Goal: Task Accomplishment & Management: Use online tool/utility

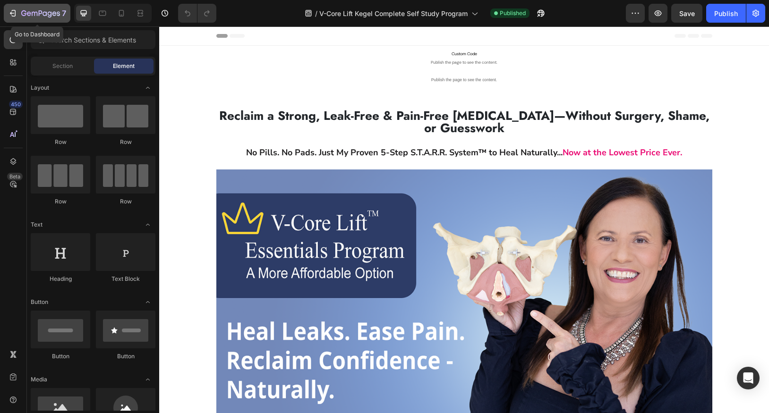
click at [40, 12] on icon "button" at bounding box center [40, 14] width 39 height 8
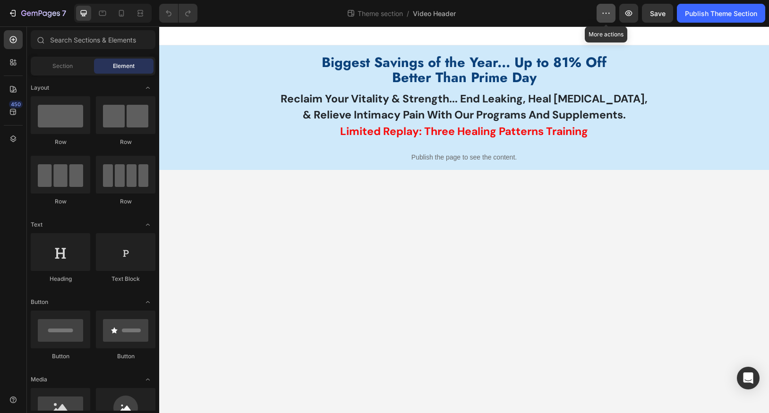
click at [609, 11] on icon "button" at bounding box center [605, 13] width 9 height 9
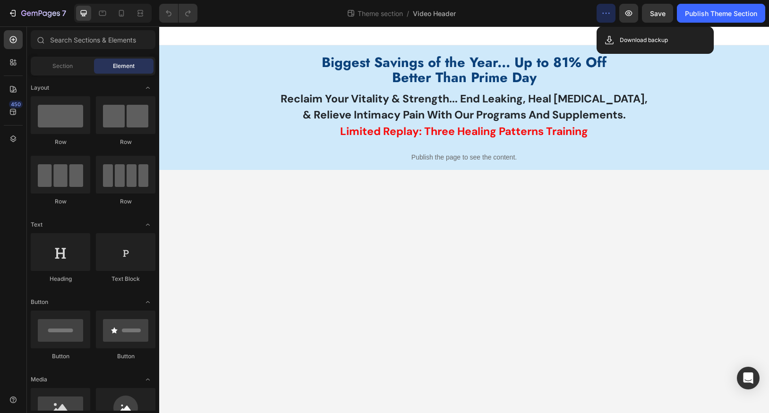
click at [609, 11] on icon "button" at bounding box center [605, 13] width 9 height 9
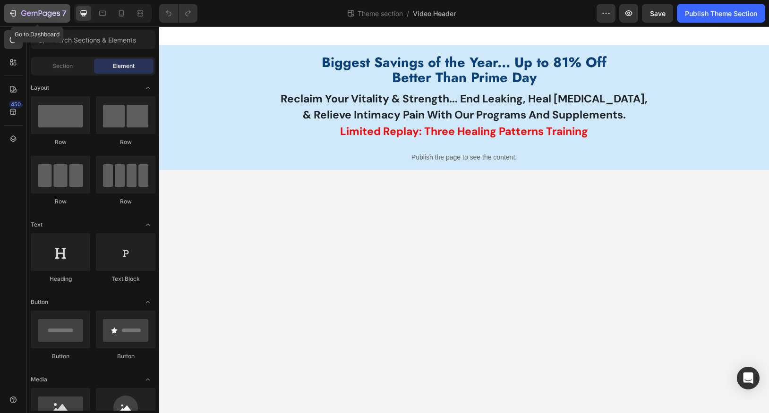
click at [36, 12] on icon "button" at bounding box center [35, 14] width 6 height 4
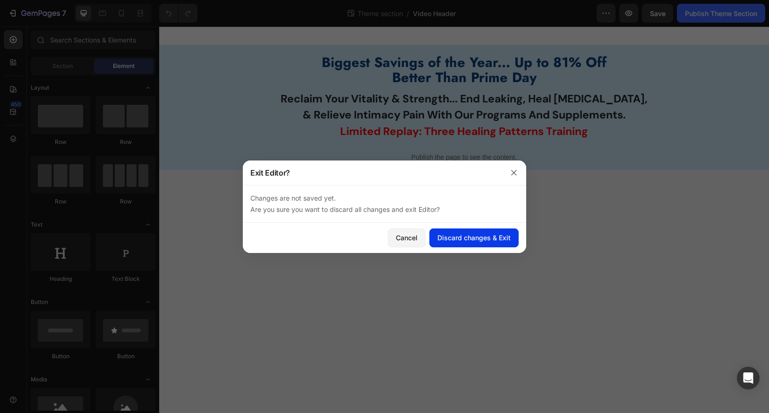
click at [470, 235] on div "Discard changes & Exit" at bounding box center [473, 238] width 73 height 10
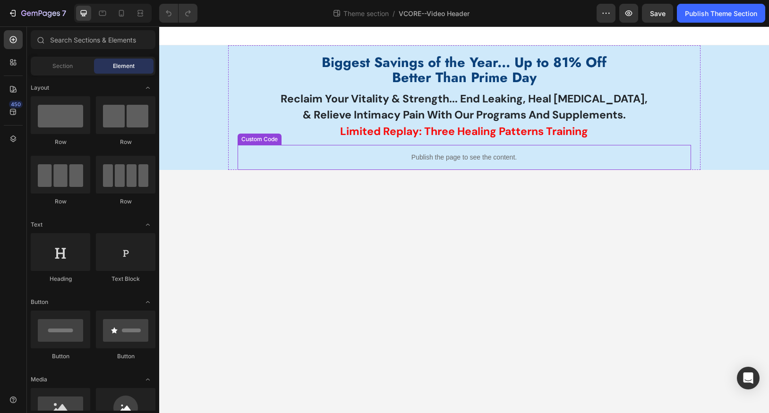
click at [436, 160] on p "Publish the page to see the content." at bounding box center [465, 158] width 454 height 10
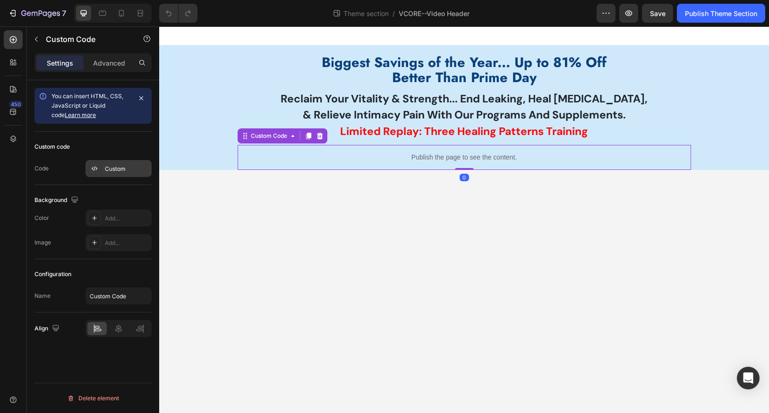
click at [112, 165] on div "Custom" at bounding box center [127, 169] width 44 height 9
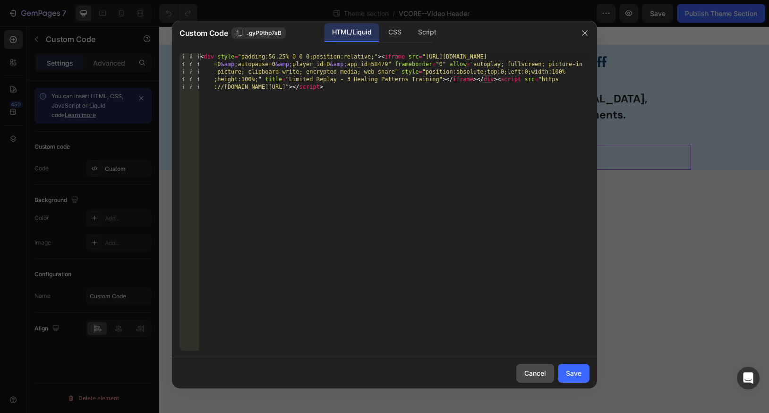
click at [542, 374] on div "Cancel" at bounding box center [535, 373] width 22 height 10
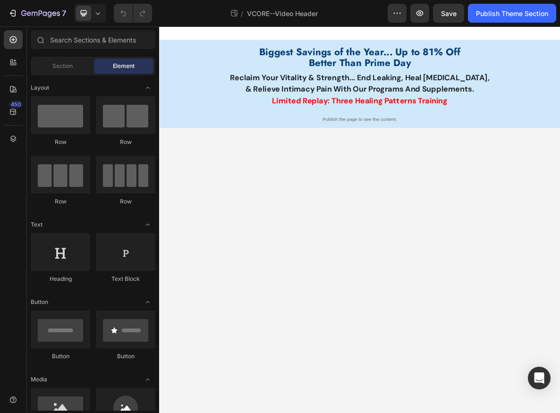
click at [486, 283] on body "Biggest Savings of the Year... Up to 81% Off Better Than Prime Day Text Block R…" at bounding box center [442, 299] width 567 height 547
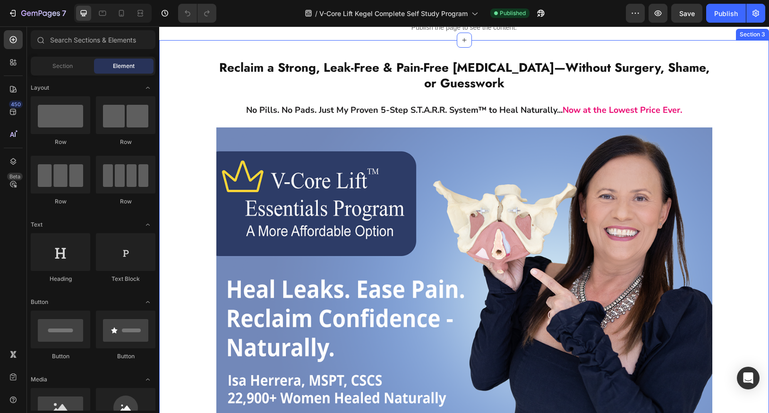
scroll to position [54, 0]
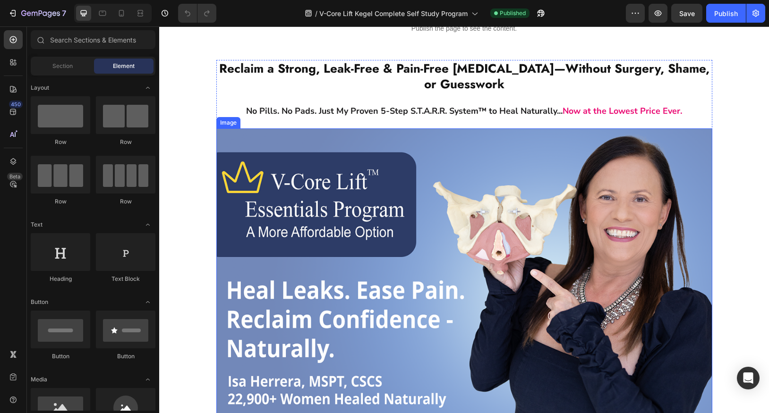
click at [315, 199] on img at bounding box center [464, 279] width 496 height 303
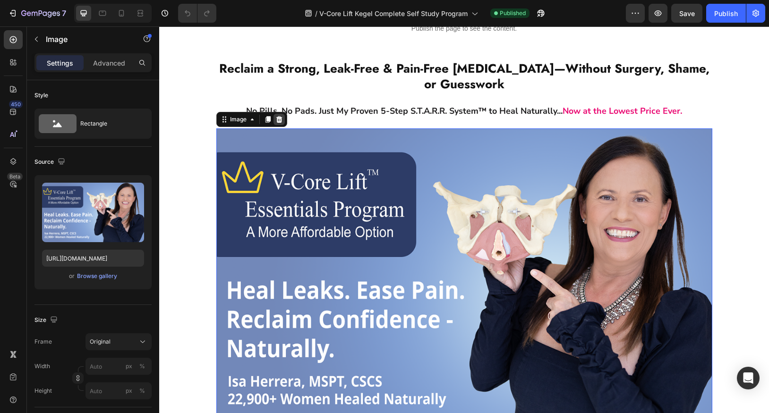
click at [276, 119] on icon at bounding box center [279, 119] width 6 height 7
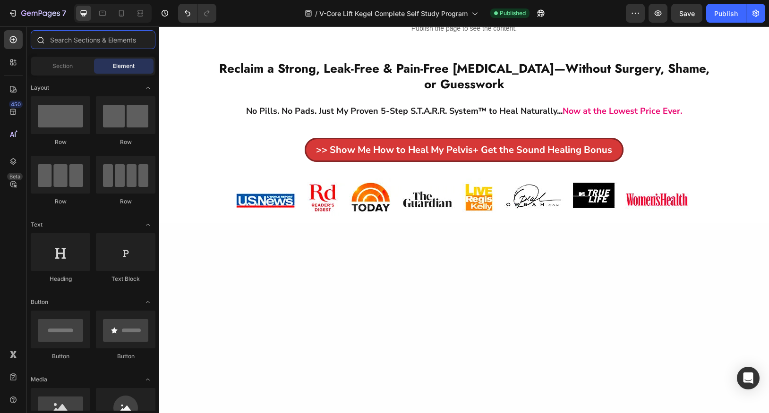
click at [63, 39] on input "text" at bounding box center [93, 39] width 125 height 19
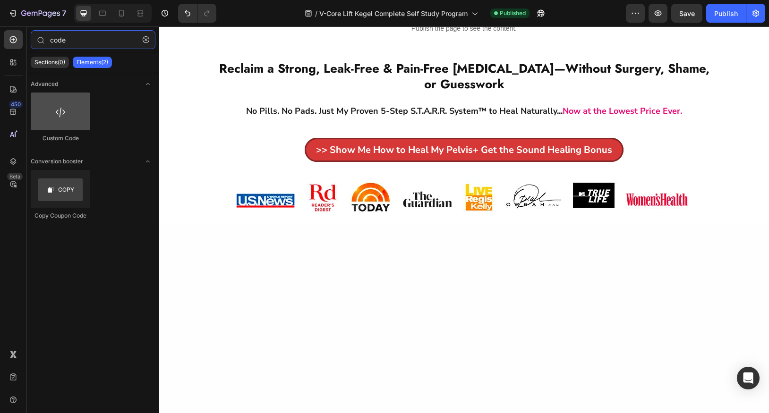
type input "code"
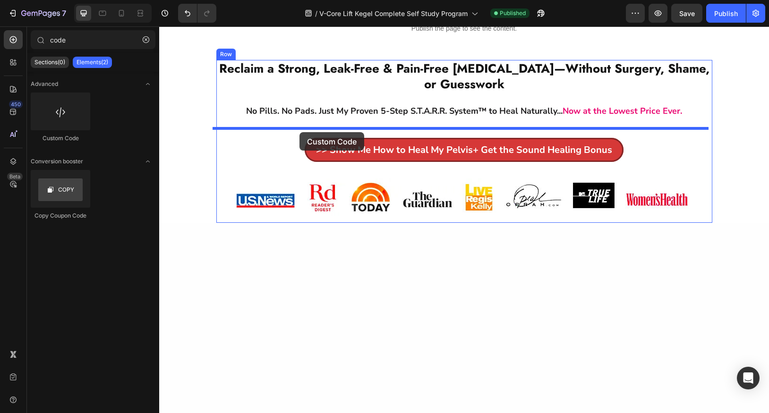
drag, startPoint x: 221, startPoint y: 137, endPoint x: 299, endPoint y: 132, distance: 79.1
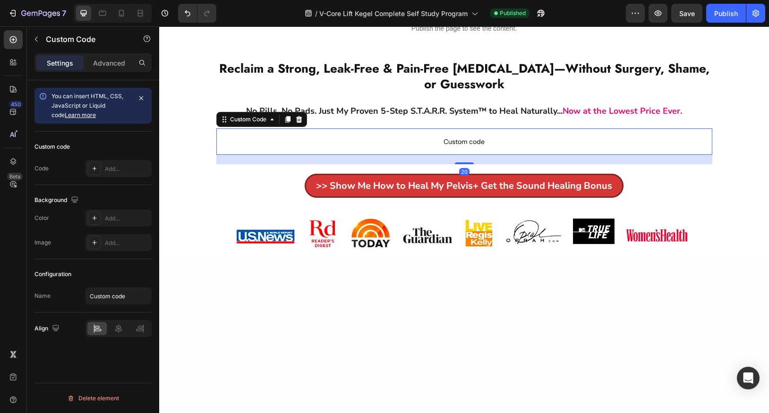
click at [471, 140] on span "Custom code" at bounding box center [464, 141] width 496 height 11
click at [63, 147] on div "Custom code" at bounding box center [51, 147] width 35 height 9
click at [92, 99] on span "You can insert HTML, CSS, JavaScript or Liquid code Learn more" at bounding box center [87, 106] width 72 height 26
click at [469, 142] on span "Custom code" at bounding box center [464, 141] width 496 height 11
click at [143, 98] on icon "button" at bounding box center [141, 98] width 8 height 8
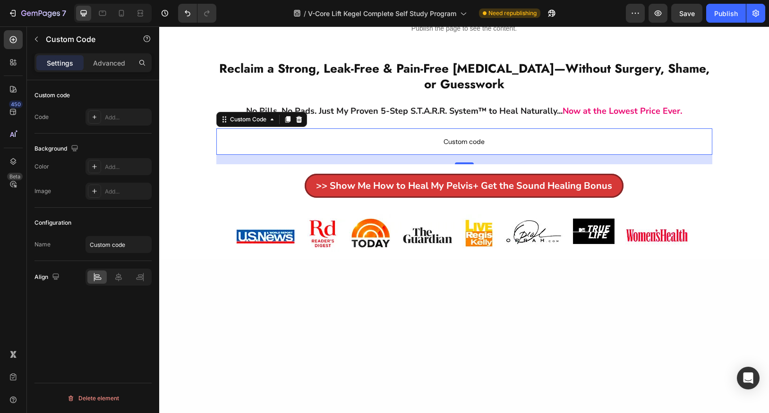
click at [54, 95] on div "Custom code" at bounding box center [51, 95] width 35 height 9
click at [95, 115] on icon at bounding box center [95, 117] width 8 height 8
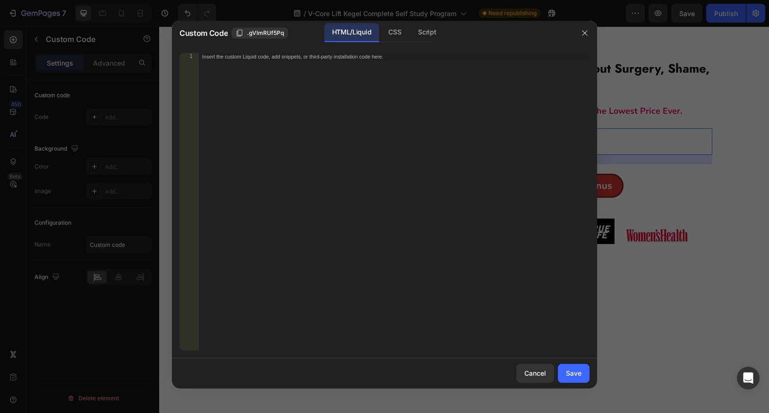
click at [304, 58] on div "Insert the custom Liquid code, add snippets, or third-party installation code h…" at bounding box center [374, 56] width 344 height 7
paste textarea "https://vimeo.com/1122250078?share=copy"
type textarea "https://vimeo.com/1122250078?share=copy"
click at [573, 374] on div "Save" at bounding box center [574, 373] width 16 height 10
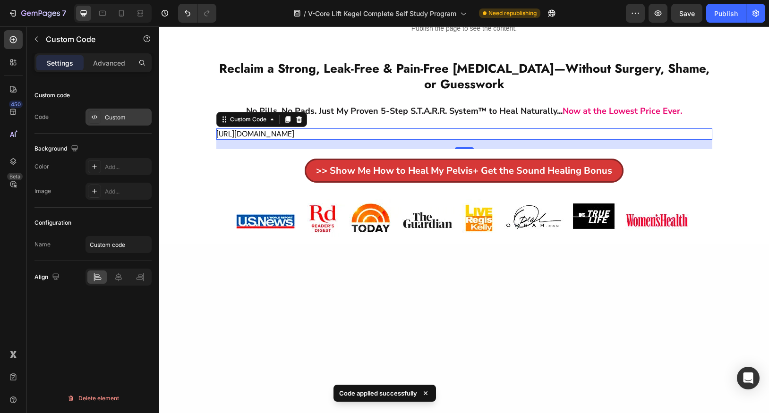
click at [108, 115] on div "Custom" at bounding box center [127, 117] width 44 height 9
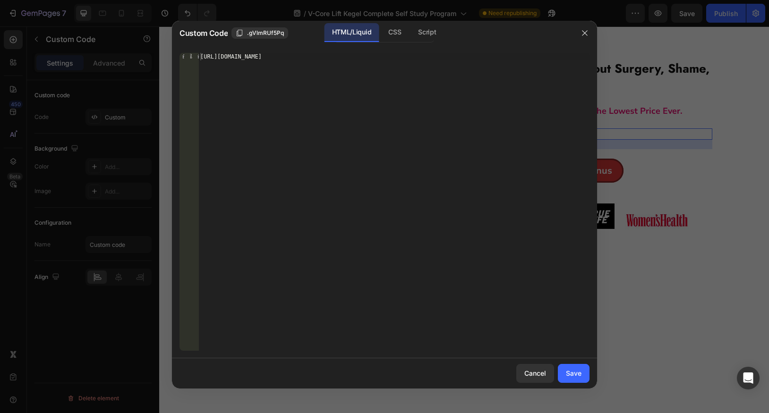
type textarea "https://vimeo.com/1122250078?share=copy"
drag, startPoint x: 339, startPoint y: 56, endPoint x: 160, endPoint y: 54, distance: 179.5
click at [160, 54] on div "Custom Code .gVlmRUf5Pq HTML/Liquid CSS Script https://vimeo.com/1122250078?sha…" at bounding box center [384, 206] width 769 height 413
paste textarea
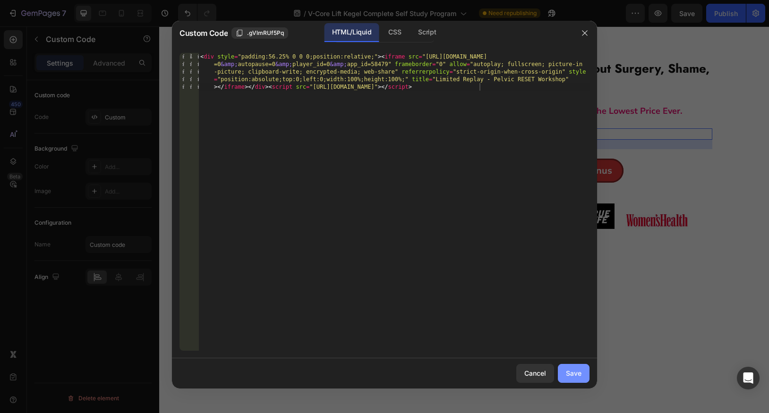
click at [573, 368] on div "Save" at bounding box center [574, 373] width 16 height 10
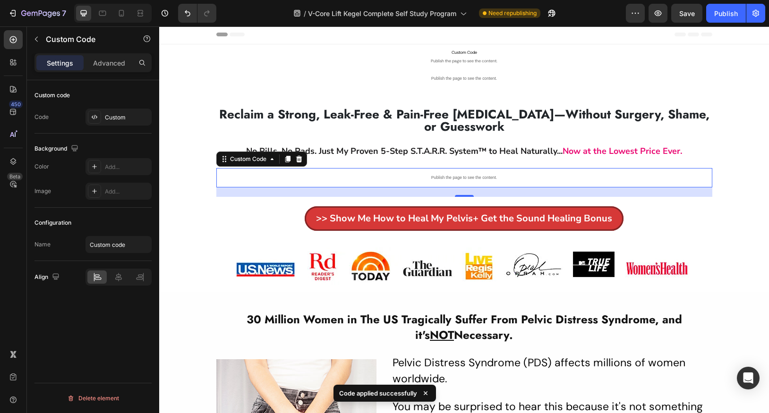
scroll to position [0, 0]
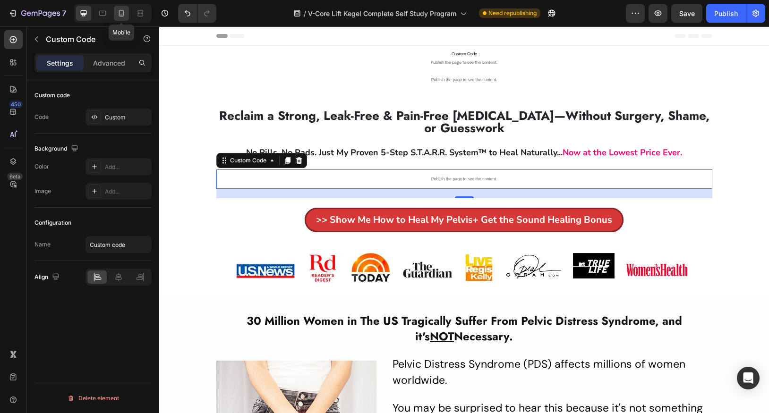
click at [121, 13] on icon at bounding box center [121, 13] width 9 height 9
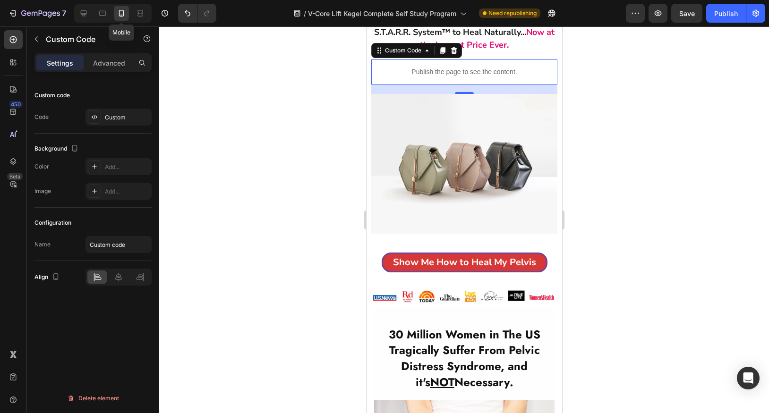
scroll to position [154, 0]
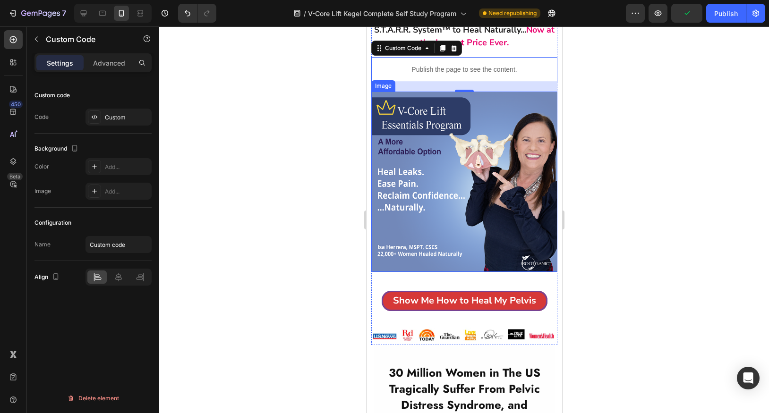
click at [504, 168] on img at bounding box center [464, 182] width 186 height 180
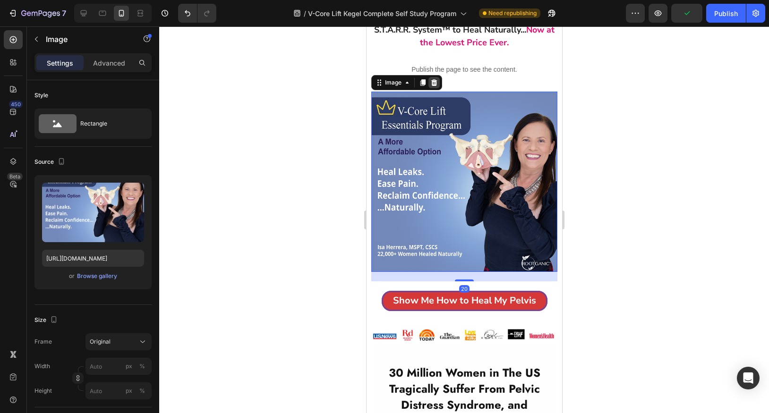
click at [435, 82] on icon at bounding box center [434, 82] width 6 height 7
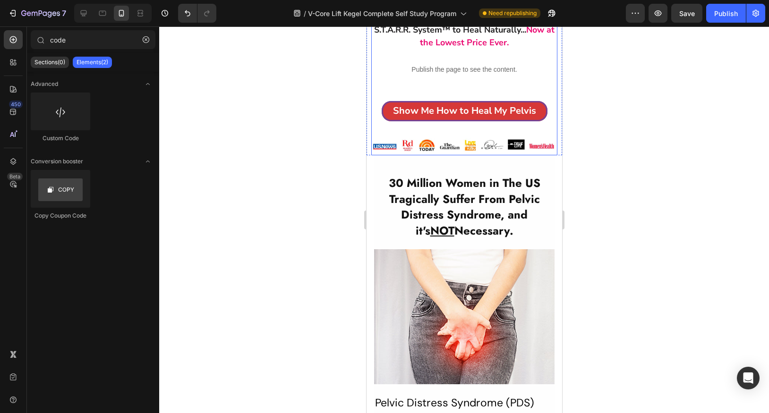
click at [431, 90] on div "Reclaim a Strong, Leak-Free & Pain-Free Pelvic Floor—Without Surgery, Shame, or…" at bounding box center [464, 47] width 186 height 215
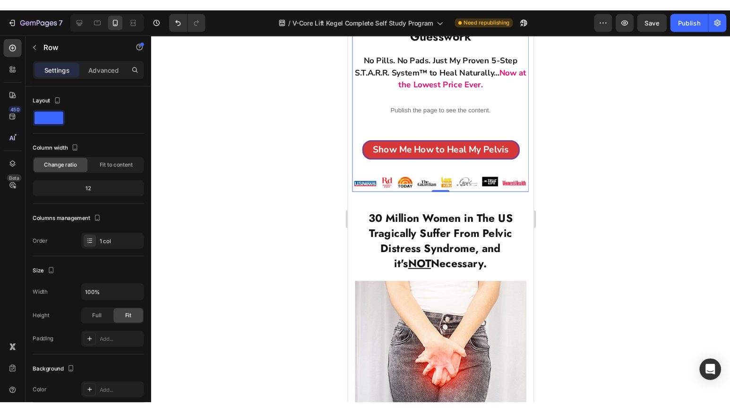
scroll to position [0, 0]
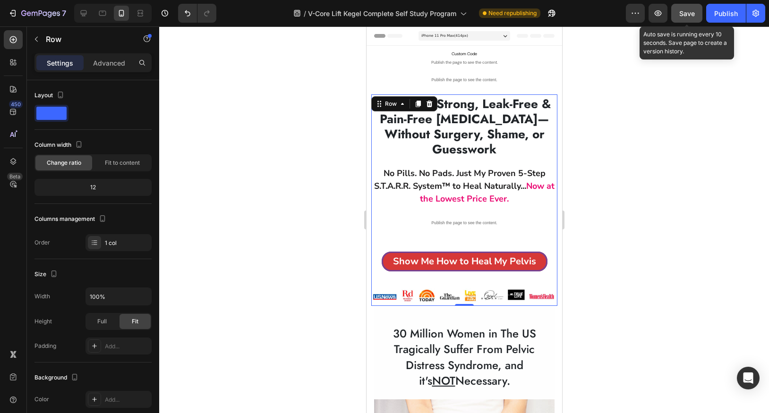
click at [689, 14] on span "Save" at bounding box center [687, 13] width 16 height 8
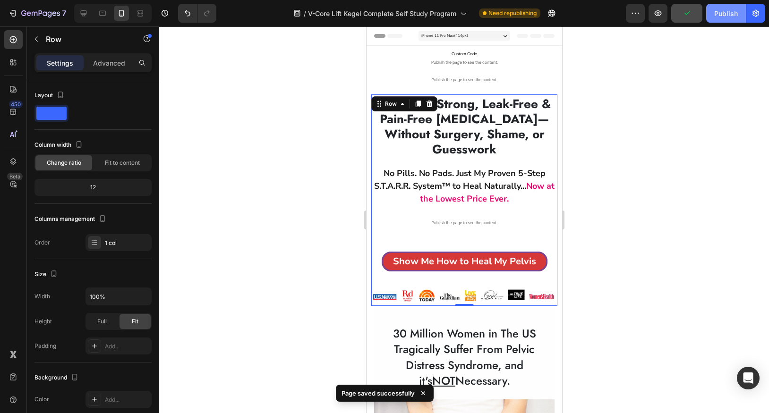
click at [723, 15] on div "Publish" at bounding box center [726, 14] width 24 height 10
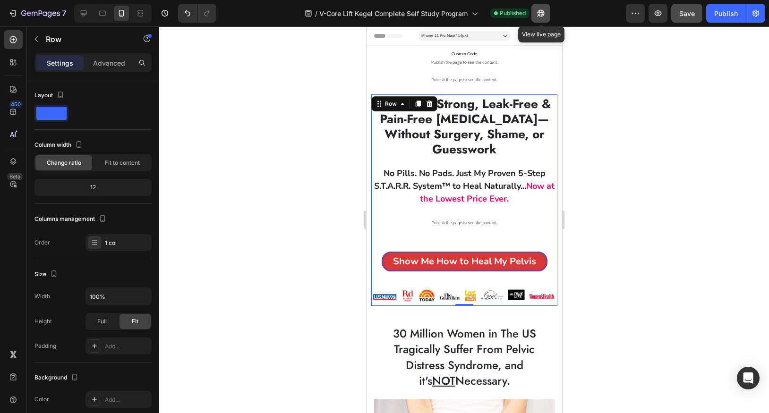
click at [541, 13] on icon "button" at bounding box center [540, 13] width 9 height 9
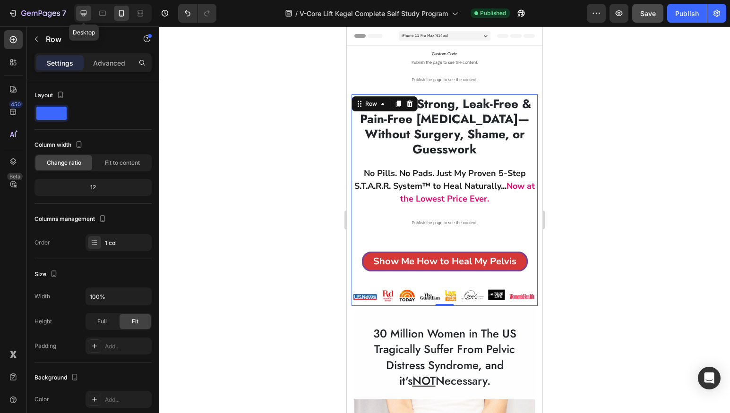
click at [84, 16] on icon at bounding box center [84, 13] width 6 height 6
type input "1050"
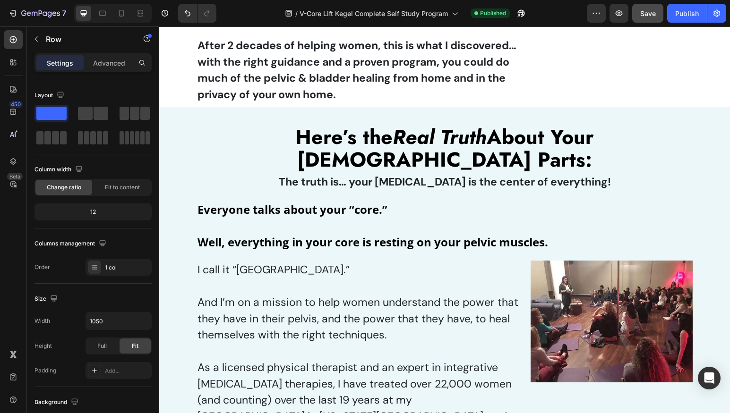
scroll to position [2541, 0]
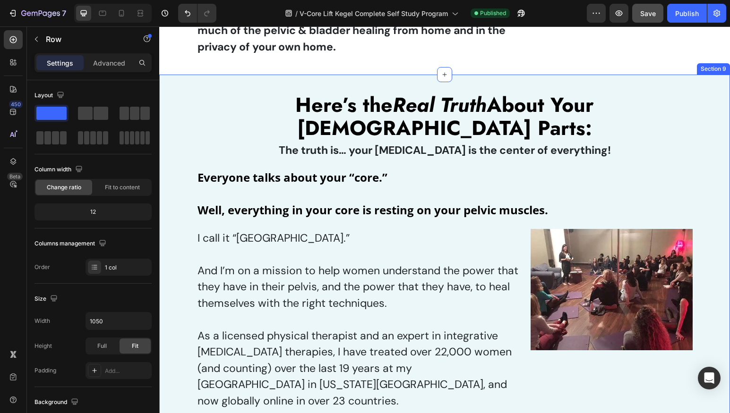
click at [173, 87] on div "Here’s the Real Truth About Your Lady Parts: Heading The truth is… your pelvic …" at bounding box center [444, 387] width 571 height 624
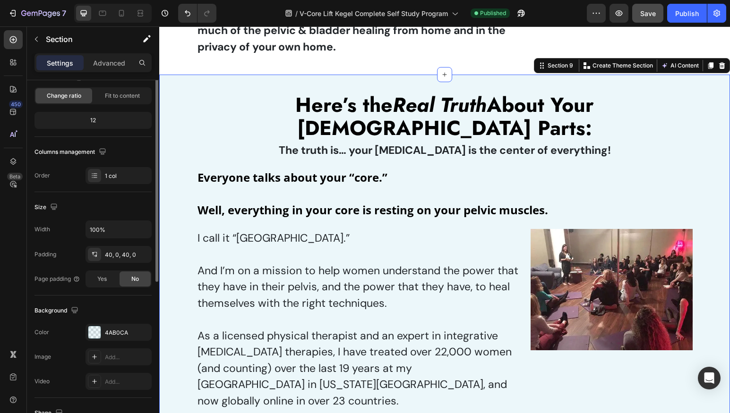
scroll to position [151, 0]
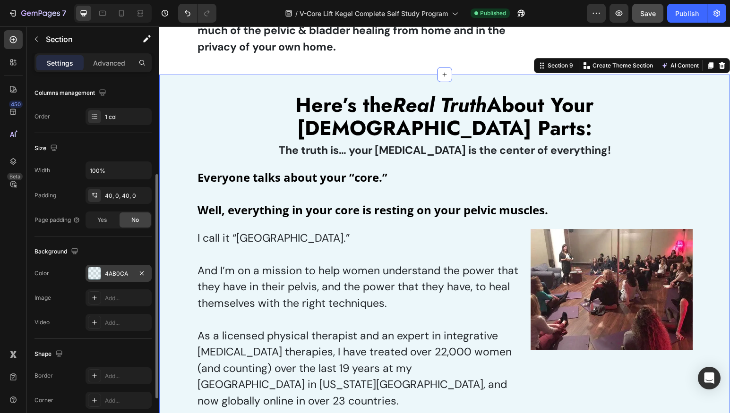
click at [95, 276] on div at bounding box center [94, 273] width 12 height 12
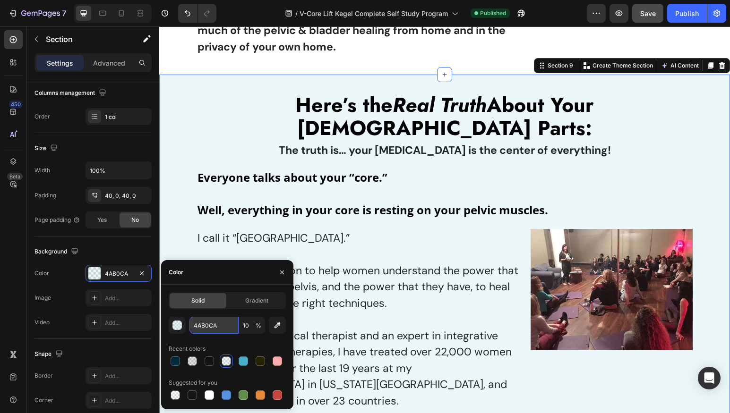
click at [206, 326] on input "4AB0CA" at bounding box center [213, 325] width 49 height 17
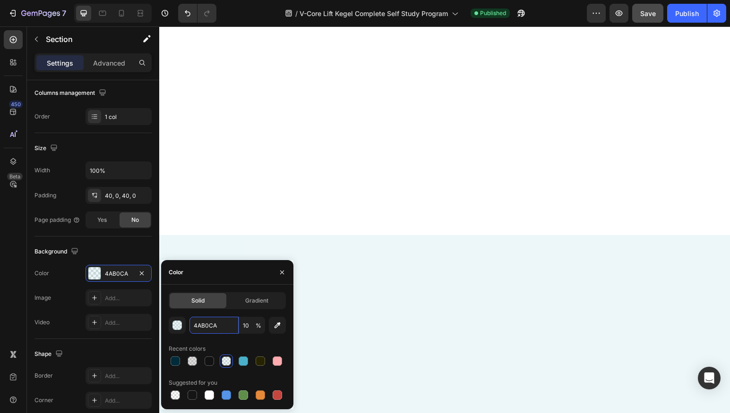
scroll to position [0, 0]
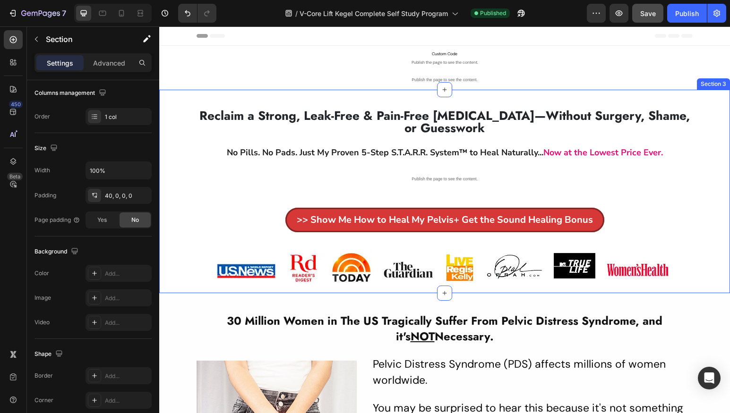
click at [181, 99] on div "Reclaim a Strong, Leak-Free & Pain-Free Pelvic Floor—Without Surgery, Shame, or…" at bounding box center [444, 192] width 571 height 204
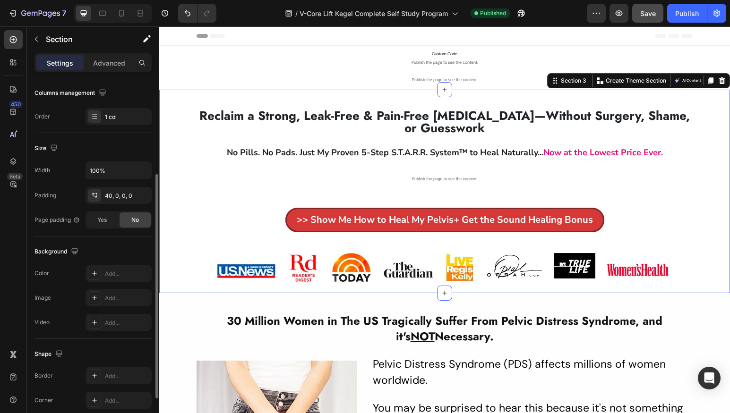
scroll to position [216, 0]
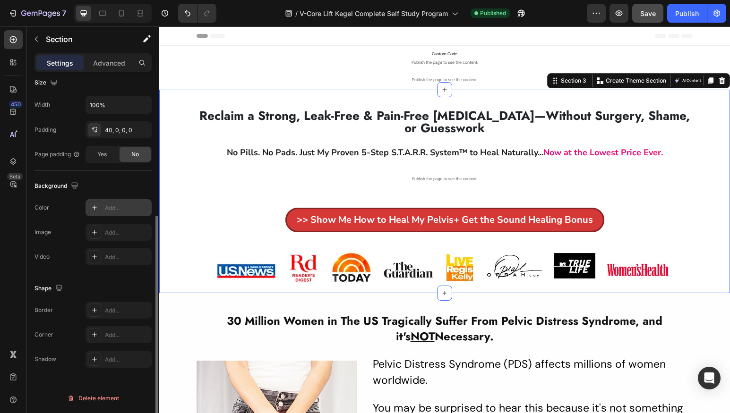
click at [114, 208] on div "Add..." at bounding box center [127, 208] width 44 height 9
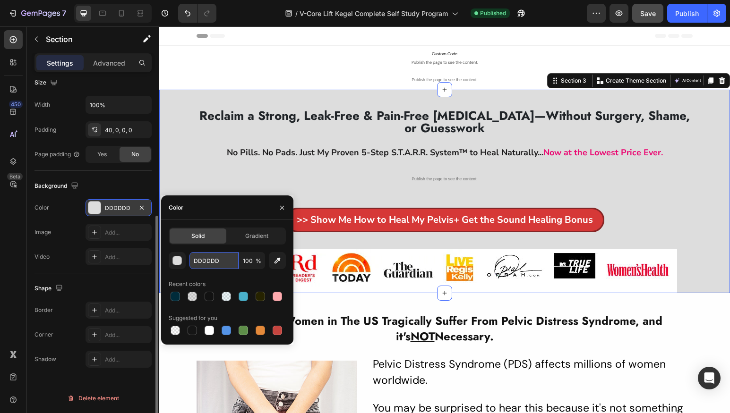
click at [204, 266] on input "DDDDDD" at bounding box center [213, 260] width 49 height 17
paste input "4AB0CA"
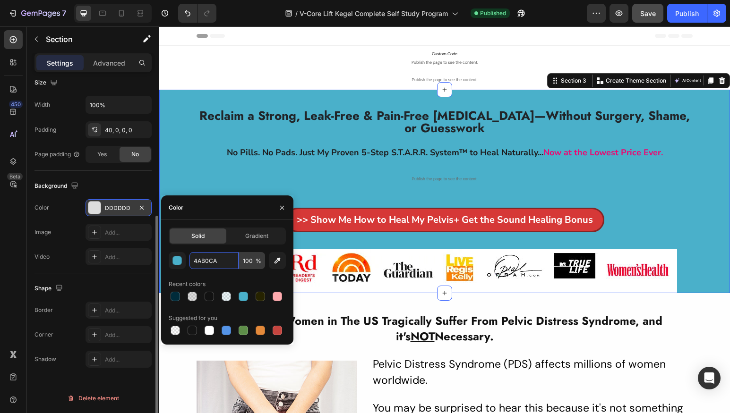
type input "4AB0CA"
click at [251, 259] on input "100" at bounding box center [252, 260] width 26 height 17
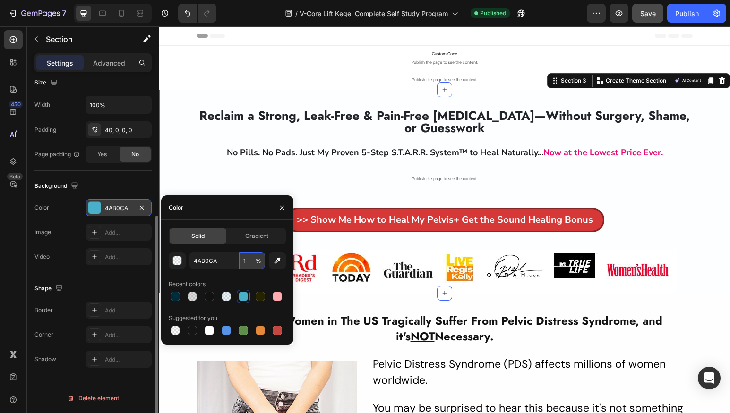
type input "10"
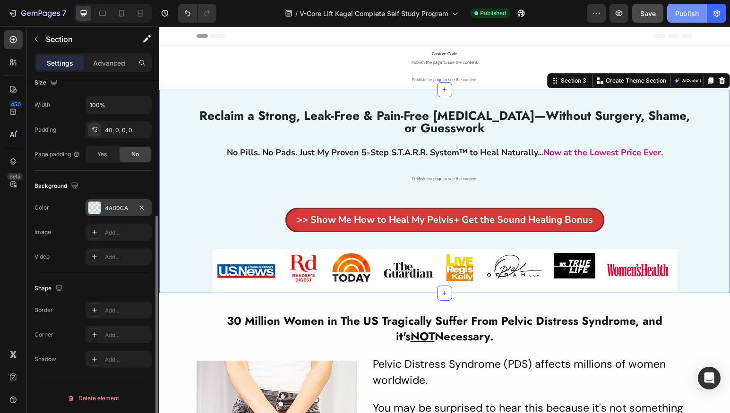
click at [693, 12] on div "Publish" at bounding box center [687, 14] width 24 height 10
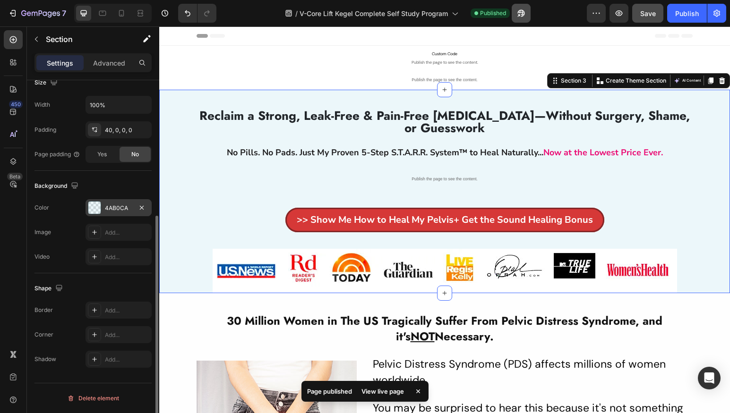
click at [533, 12] on div "/ V-Core Lift Kegel Complete Self Study Program Published" at bounding box center [405, 13] width 363 height 19
click at [524, 15] on icon "button" at bounding box center [520, 13] width 9 height 9
